Goal: Information Seeking & Learning: Learn about a topic

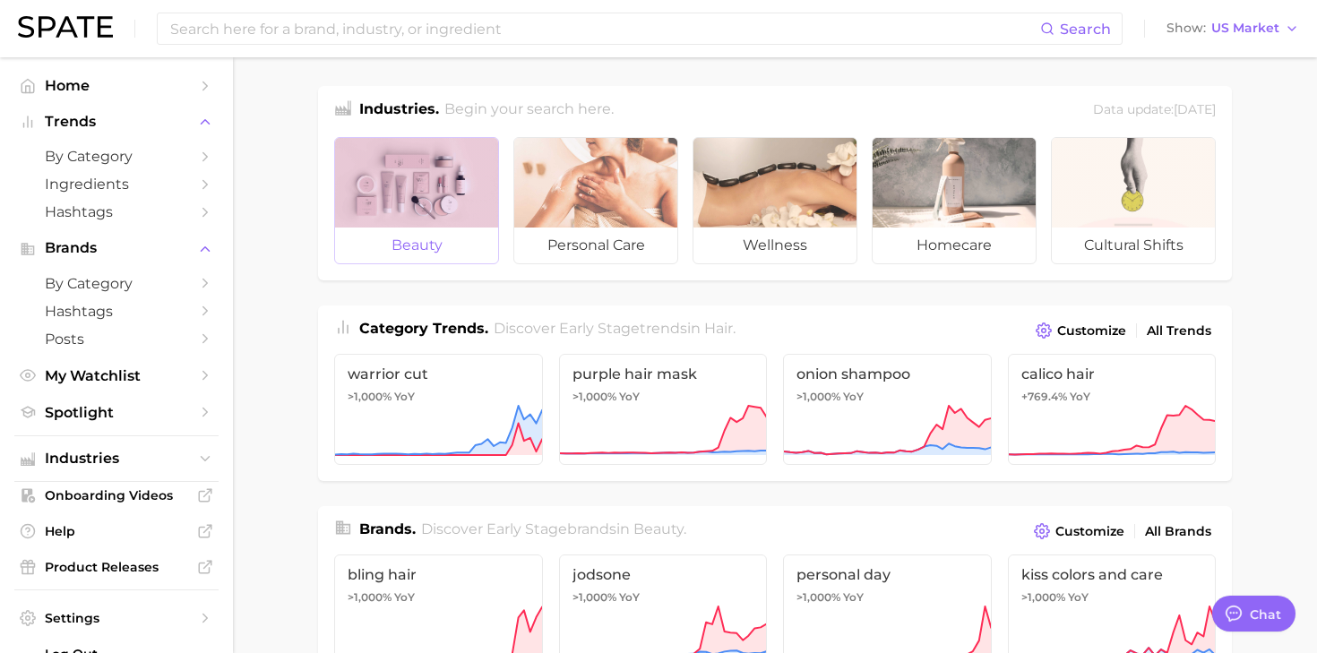
click at [432, 242] on span "beauty" at bounding box center [416, 246] width 163 height 36
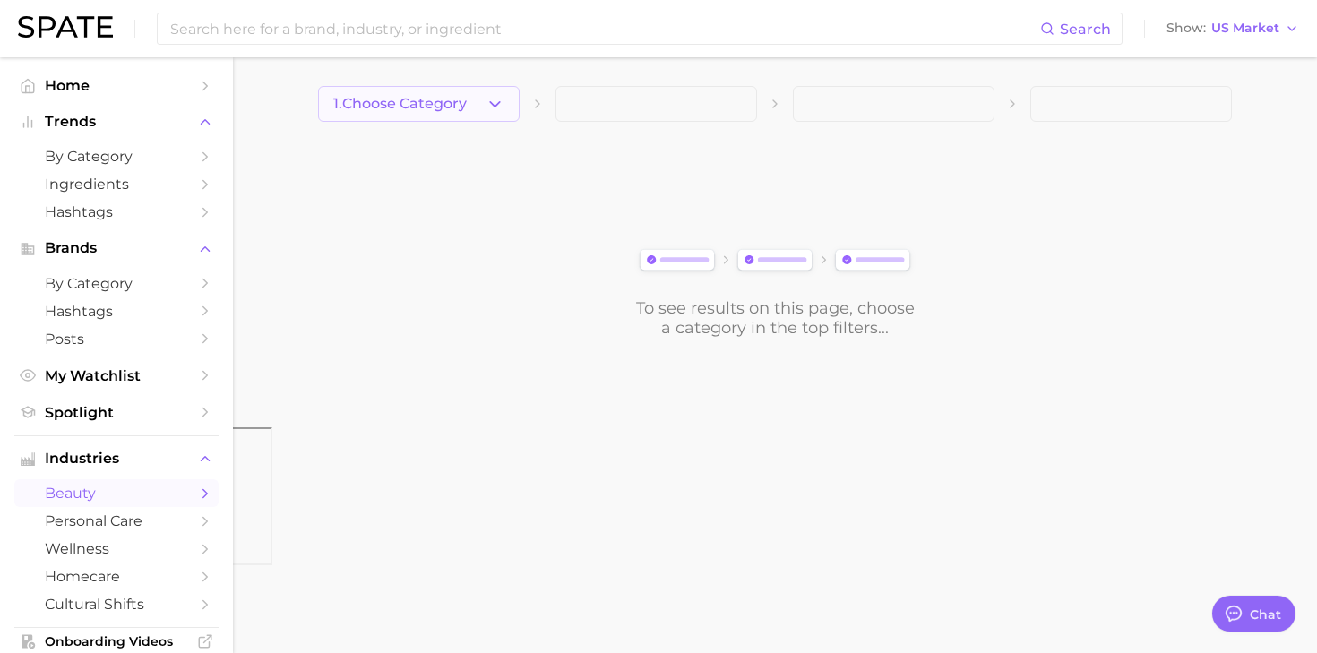
click at [480, 112] on button "1. Choose Category" at bounding box center [419, 104] width 202 height 36
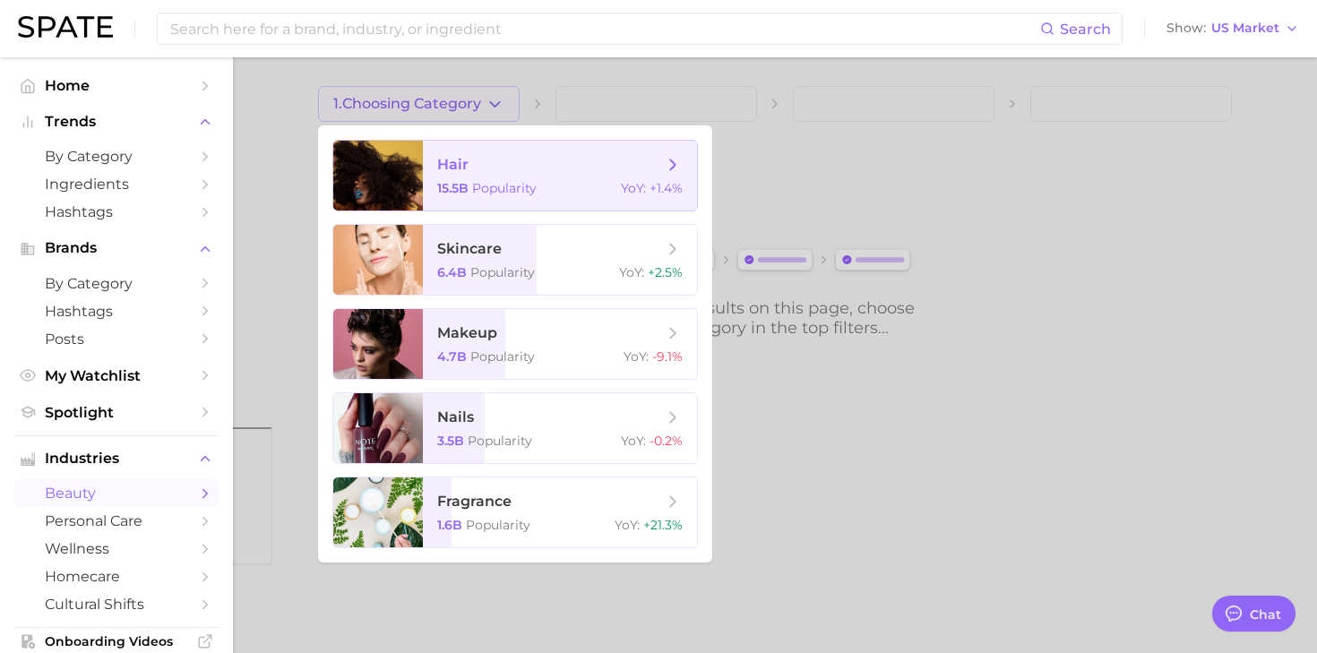
click at [503, 176] on span "hair 15.5b Popularity YoY : +1.4%" at bounding box center [560, 176] width 274 height 70
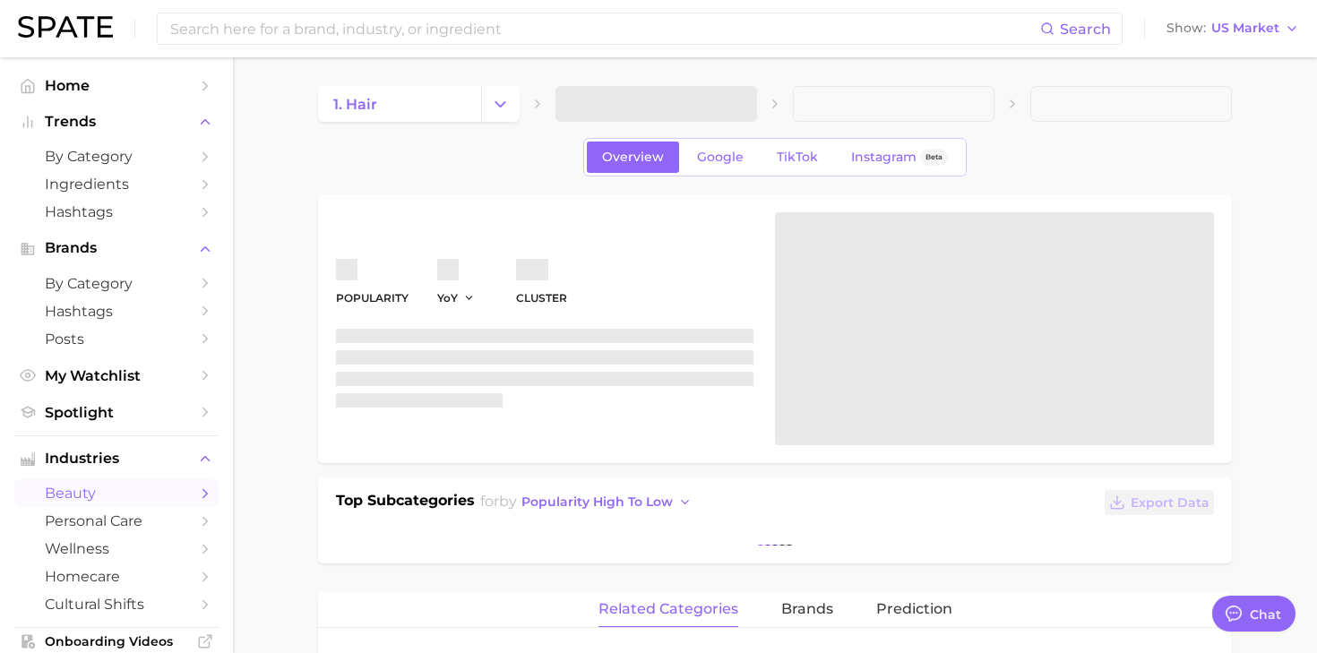
type textarea "x"
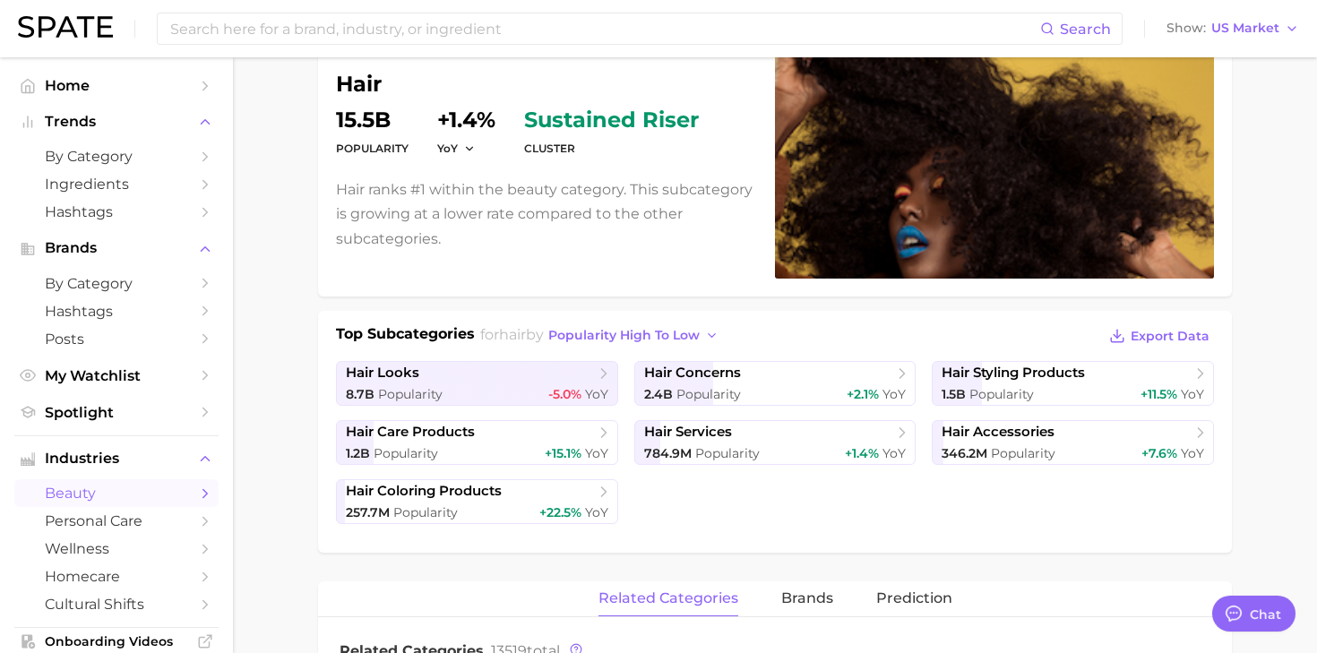
scroll to position [168, 0]
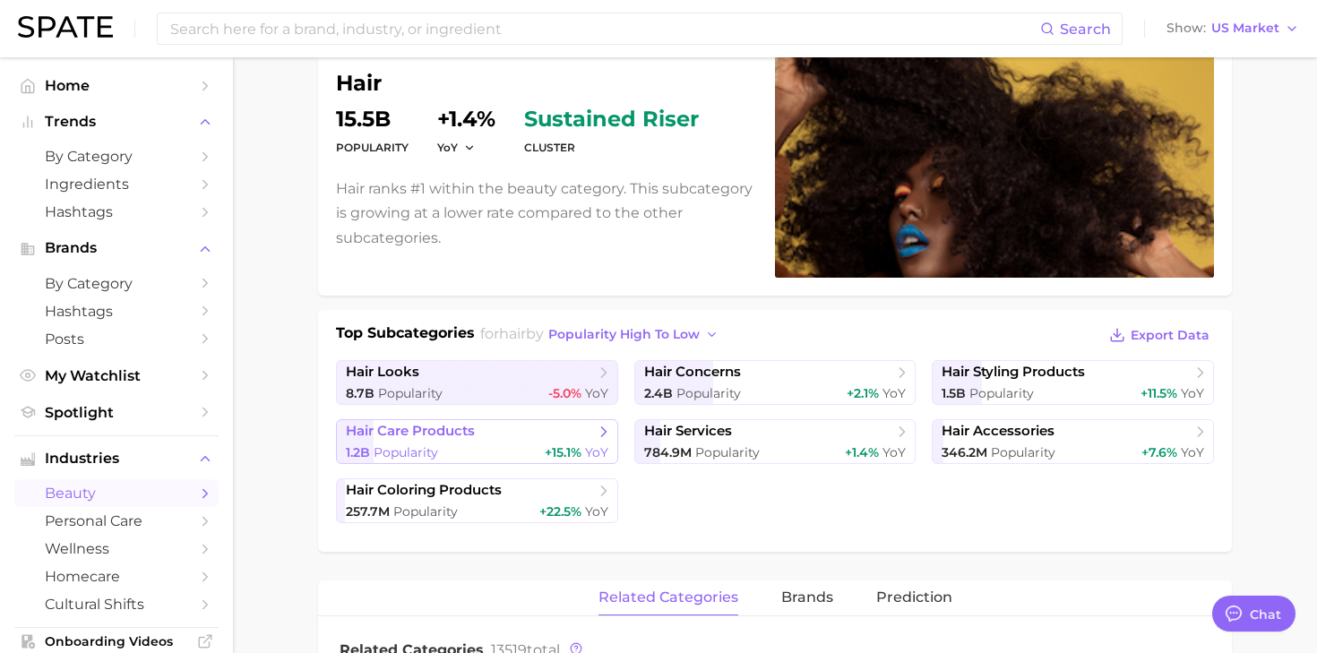
click at [604, 434] on icon at bounding box center [604, 432] width 18 height 18
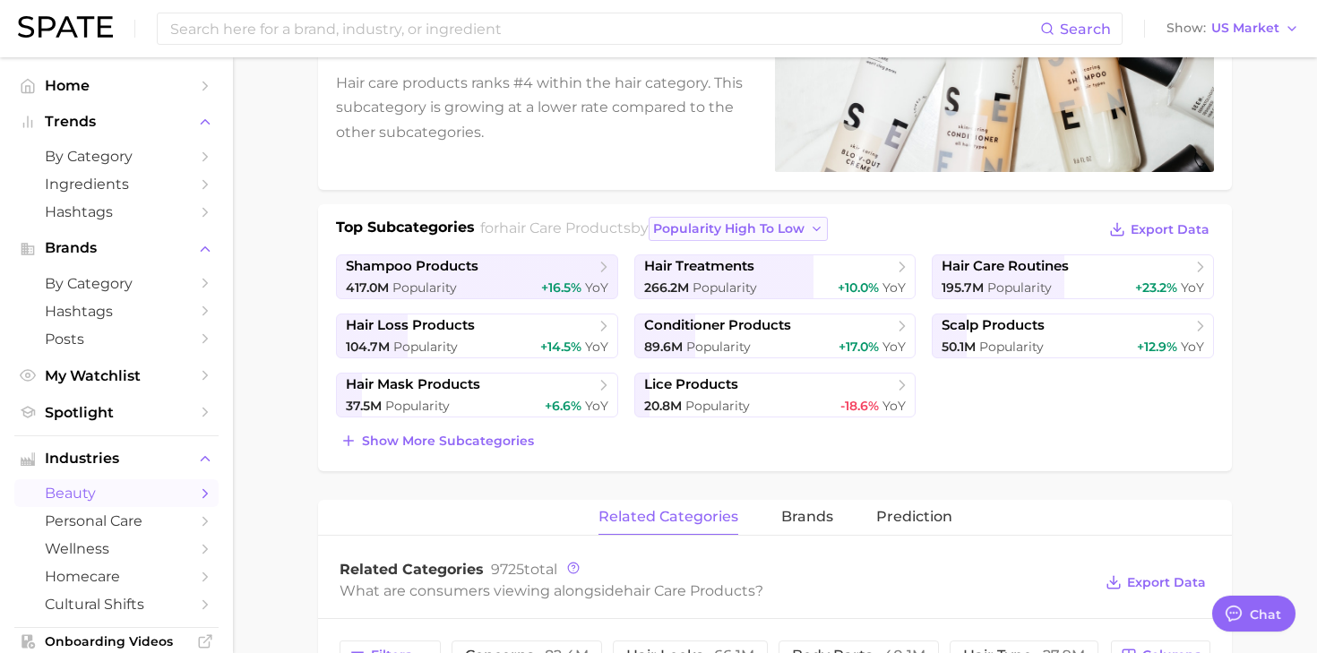
scroll to position [277, 0]
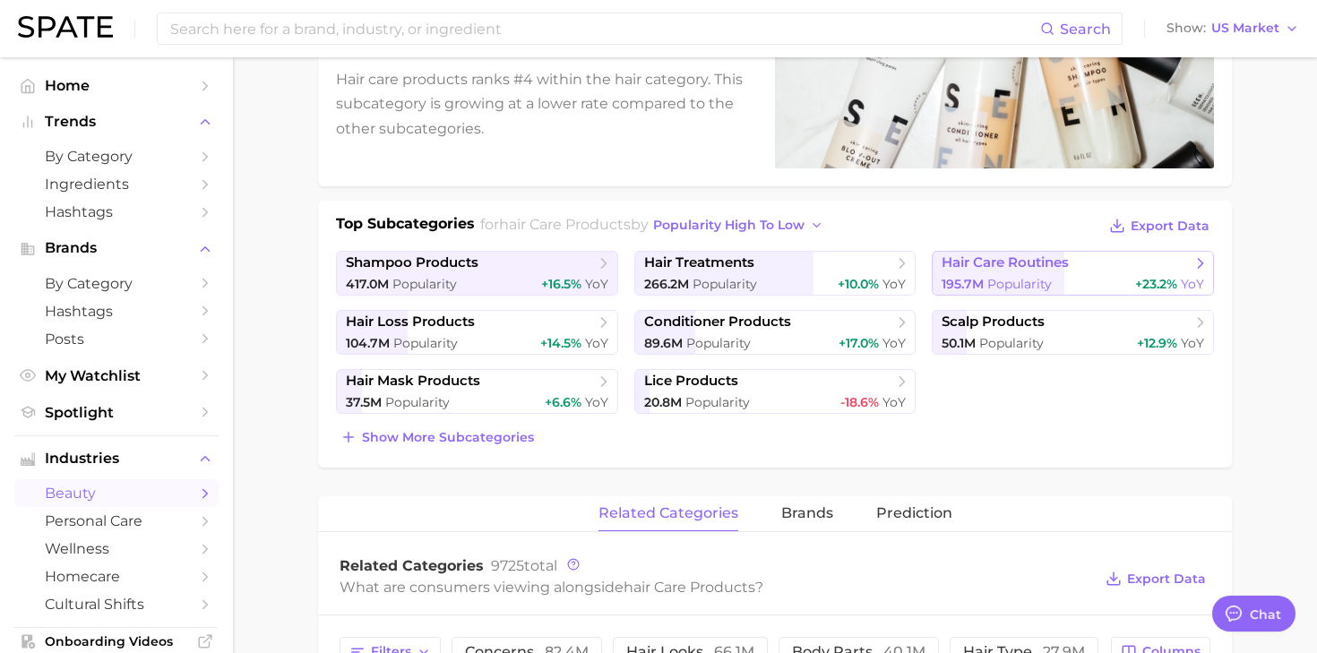
click at [1199, 270] on icon at bounding box center [1201, 263] width 18 height 18
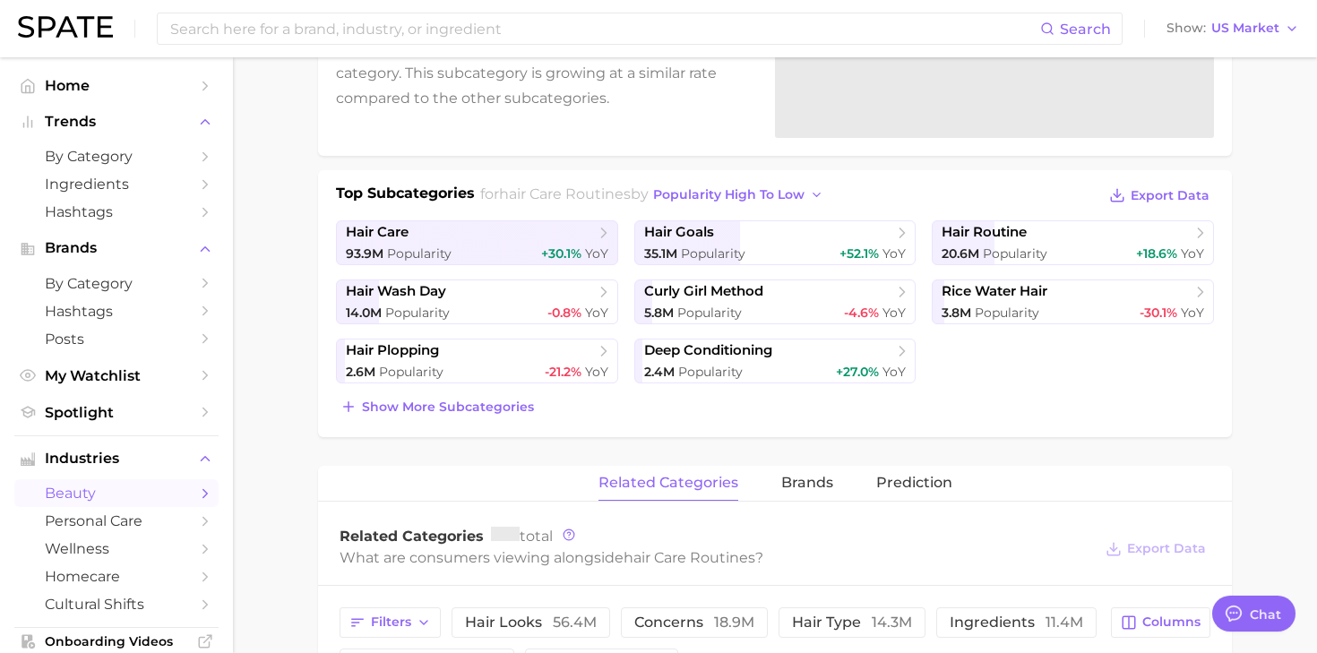
scroll to position [322, 0]
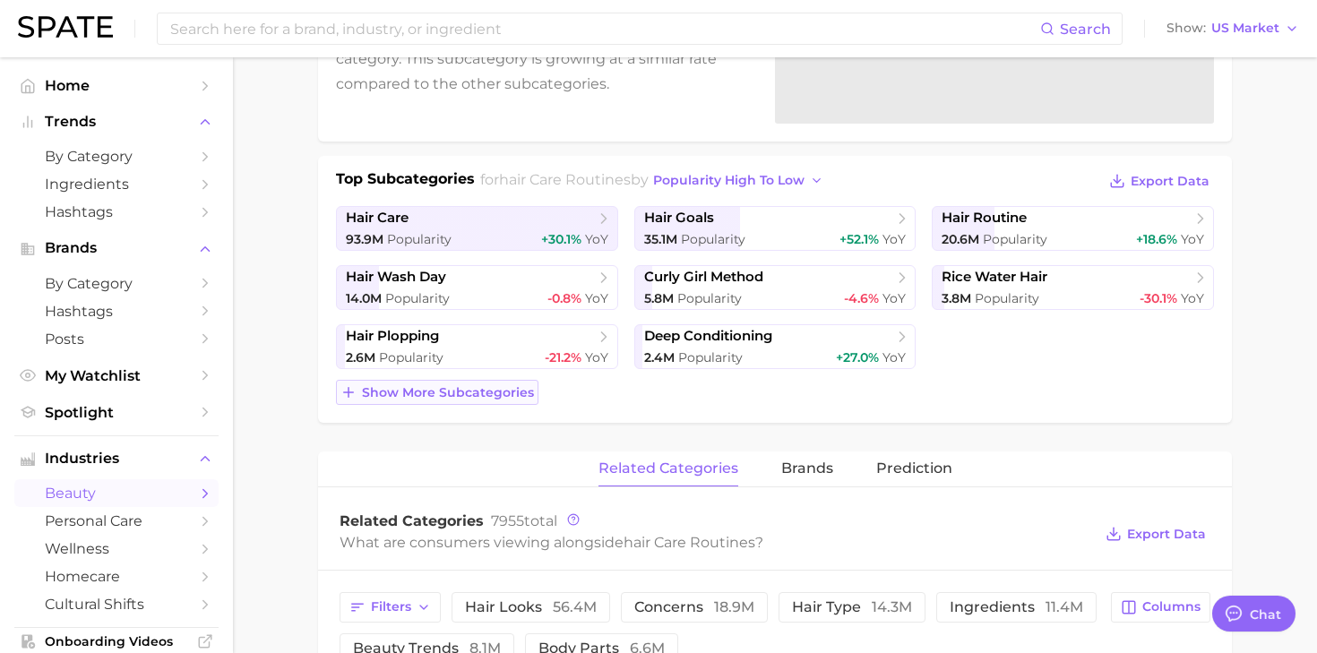
click at [503, 394] on span "Show more subcategories" at bounding box center [448, 392] width 172 height 15
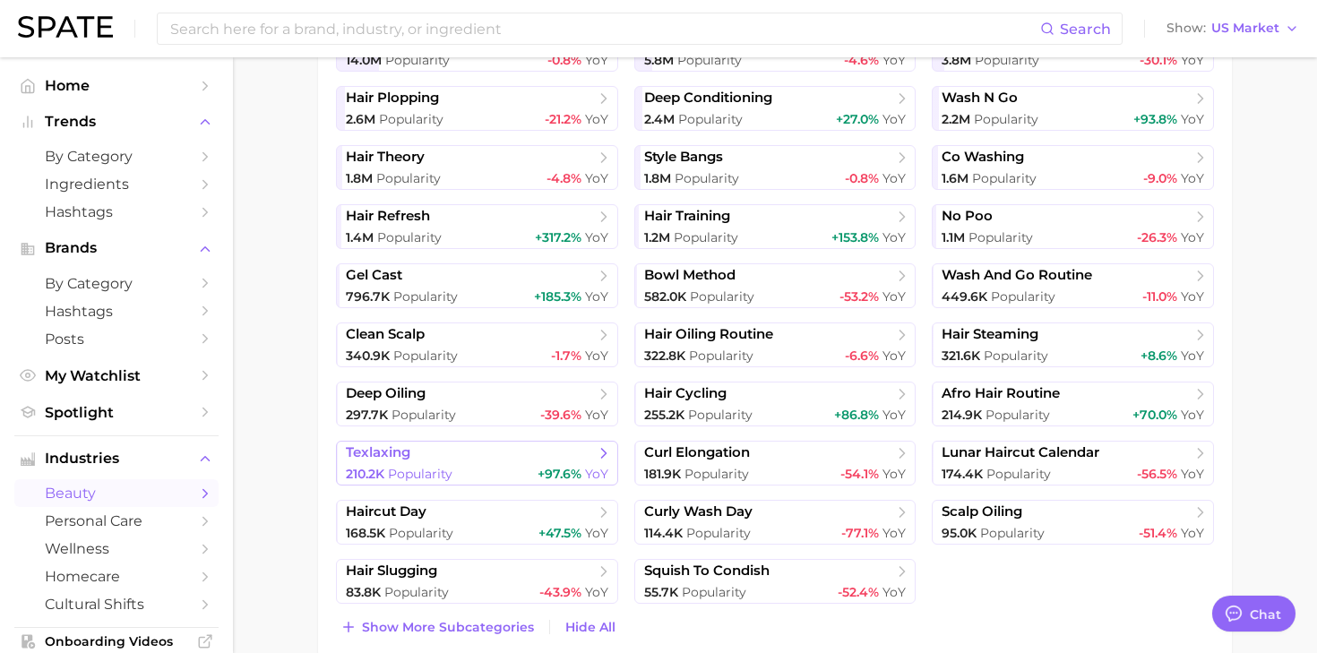
scroll to position [580, 0]
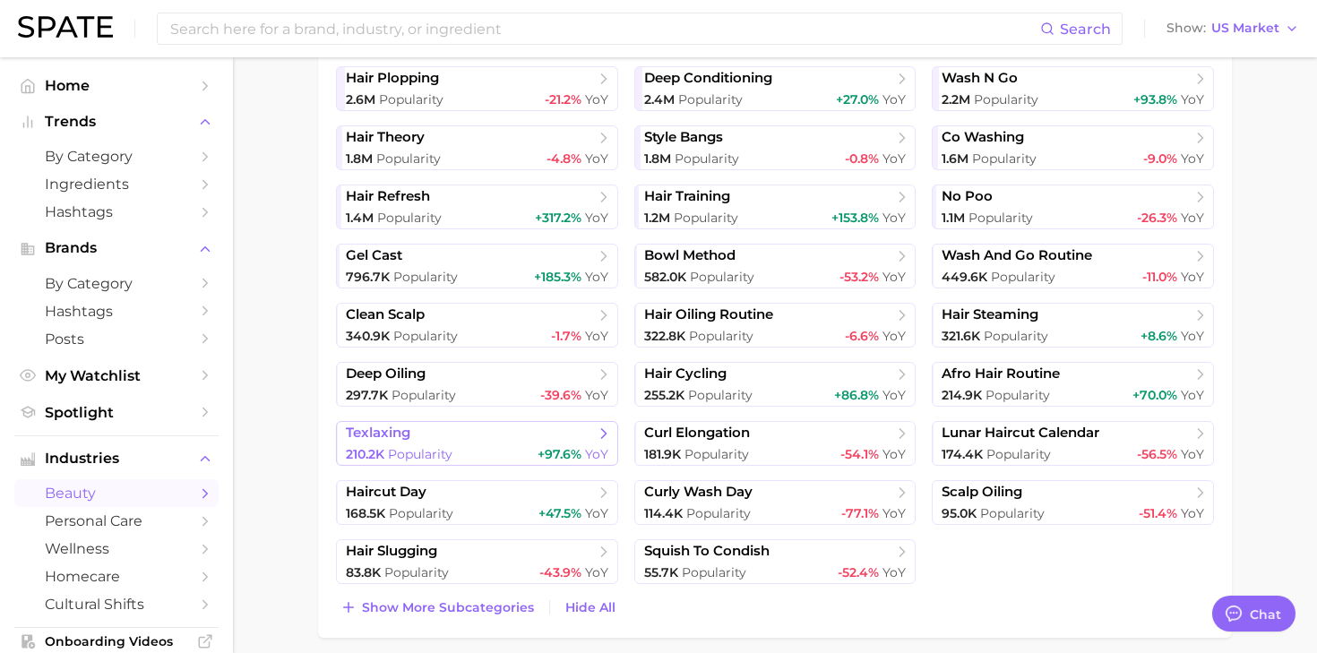
click at [605, 428] on icon at bounding box center [604, 434] width 18 height 18
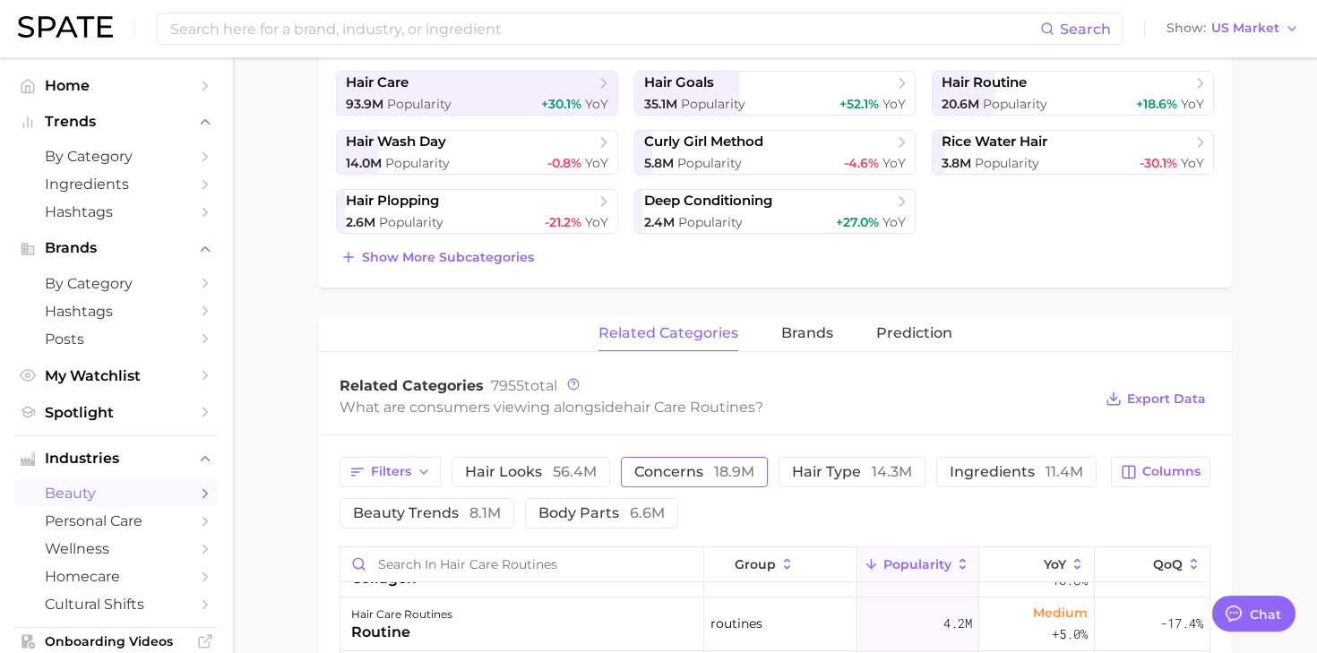
scroll to position [401, 0]
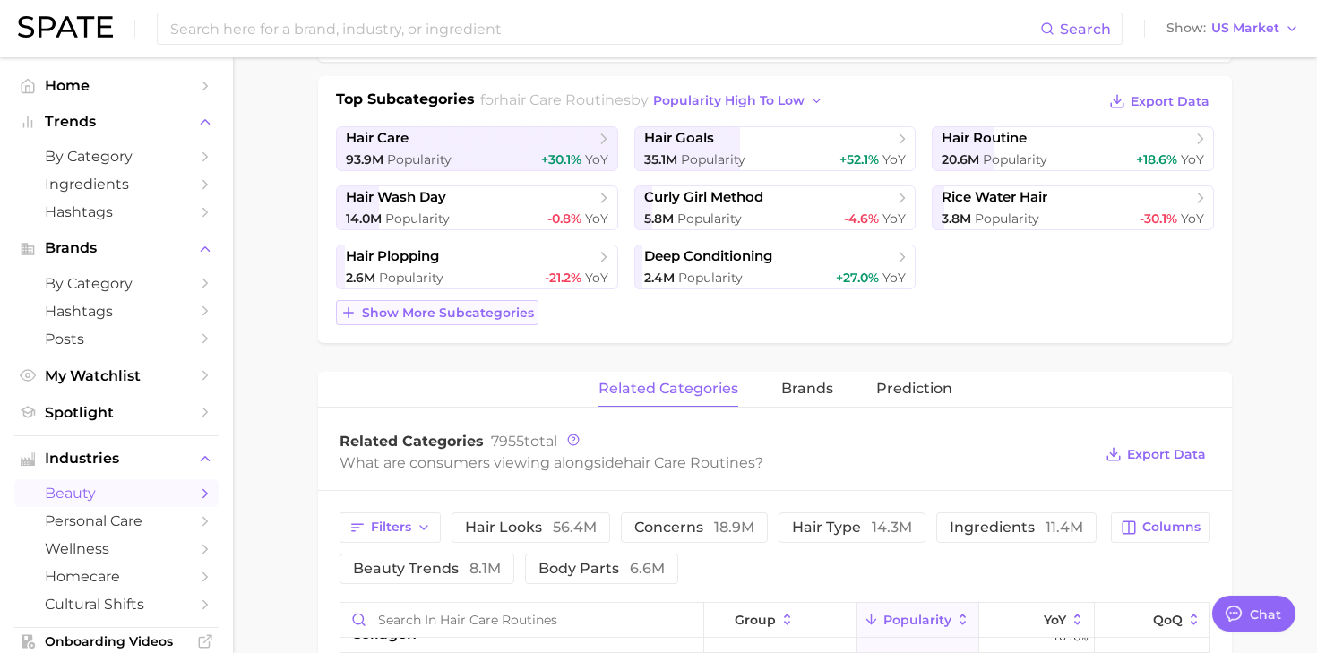
click at [434, 318] on span "Show more subcategories" at bounding box center [448, 312] width 172 height 15
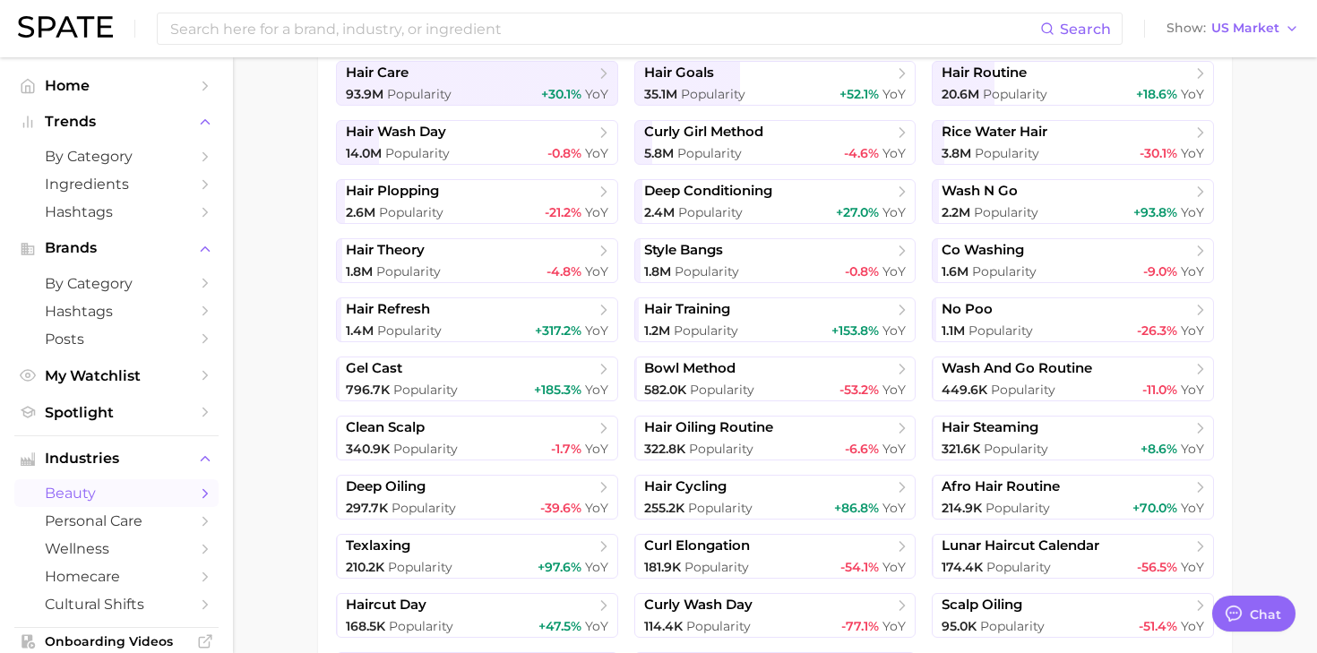
scroll to position [471, 0]
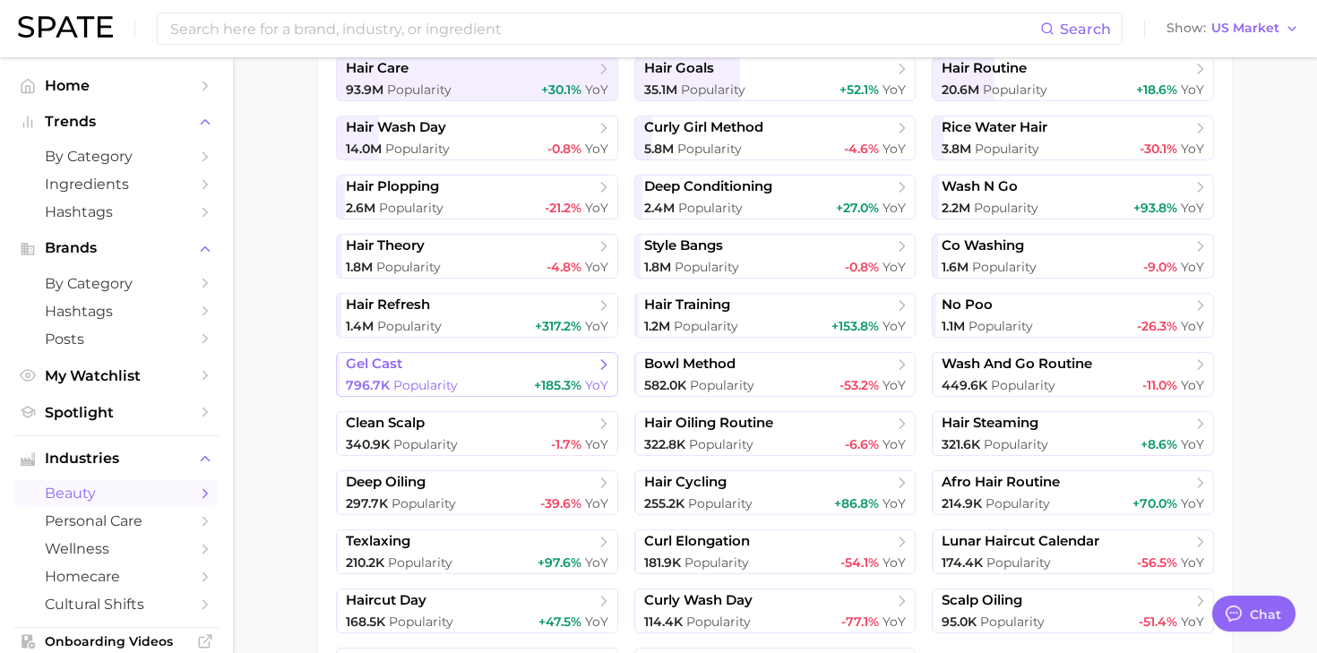
click at [607, 364] on polyline at bounding box center [604, 364] width 4 height 9
